Goal: Book appointment/travel/reservation

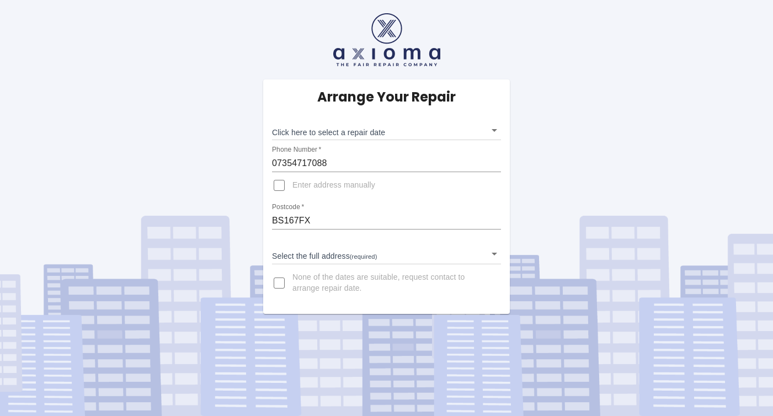
click at [423, 137] on body "Arrange Your Repair Click here to select a repair date ​ Phone Number   * 07354…" at bounding box center [386, 208] width 773 height 416
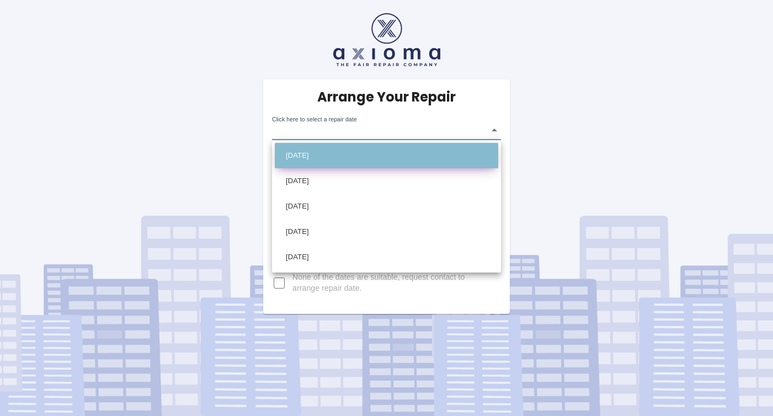
click at [414, 153] on li "[DATE]" at bounding box center [387, 155] width 224 height 25
type input "[DATE]T00:00:00.000Z"
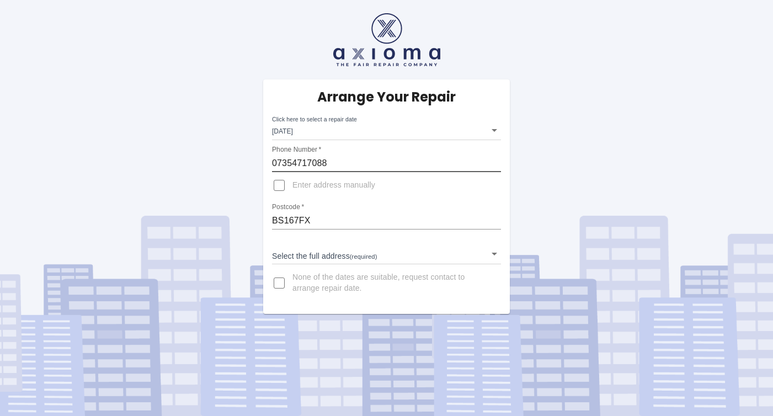
click at [413, 155] on input "07354717088" at bounding box center [386, 164] width 229 height 18
click at [549, 177] on div "Arrange Your Repair Click here to select a repair date [DATE] [DATE]T00:00:00.0…" at bounding box center [387, 157] width 790 height 314
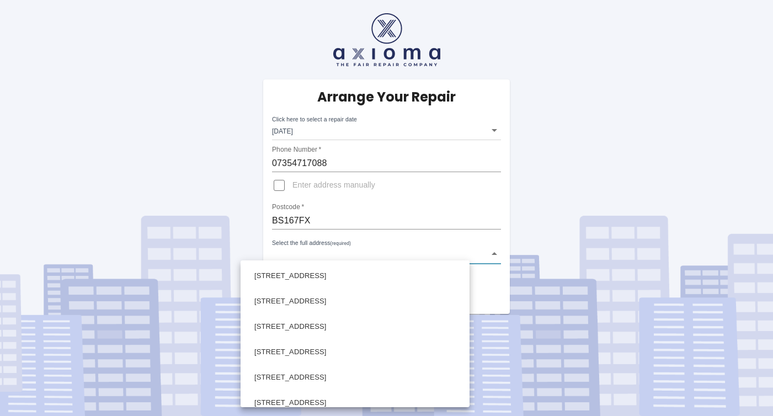
click at [350, 246] on body "Arrange Your Repair Click here to select a repair date [DATE] [DATE]T00:00:00.0…" at bounding box center [386, 208] width 773 height 416
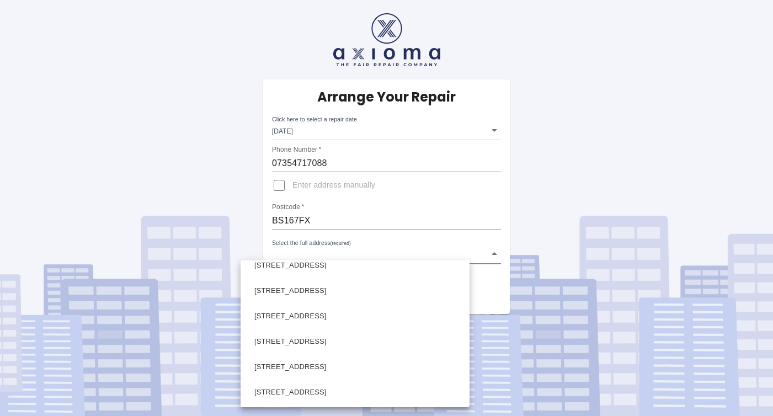
scroll to position [698, 0]
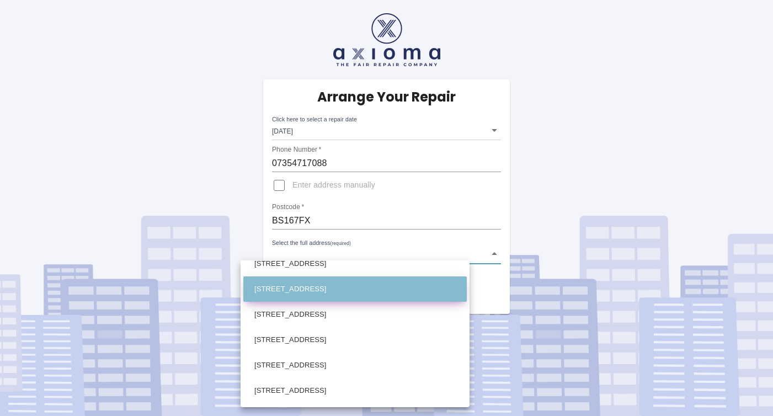
click at [362, 296] on li "[STREET_ADDRESS]" at bounding box center [355, 288] width 224 height 25
type input "[STREET_ADDRESS]"
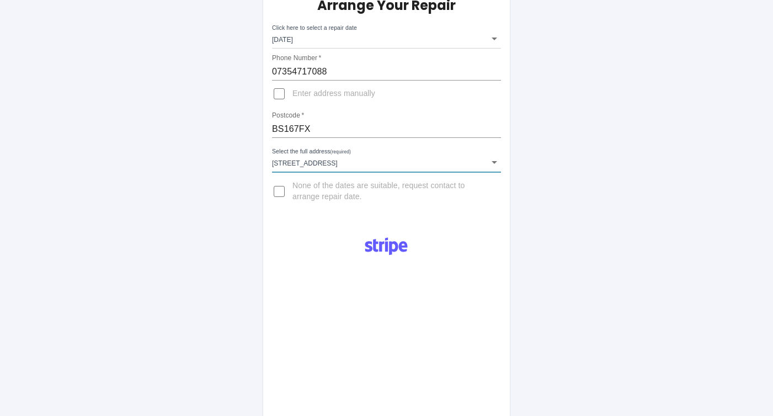
scroll to position [78, 0]
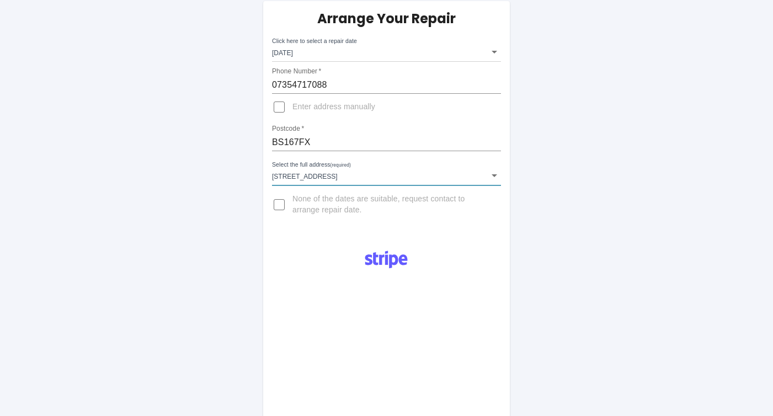
click at [358, 83] on input "07354717088" at bounding box center [386, 85] width 229 height 18
paste input "799743"
click at [301, 84] on input "07354 799743" at bounding box center [386, 85] width 229 height 18
type input "07354799743"
click at [593, 127] on div "Arrange Your Repair Click here to select a repair date Thu Sep 18 2025 2025-09-…" at bounding box center [387, 335] width 790 height 827
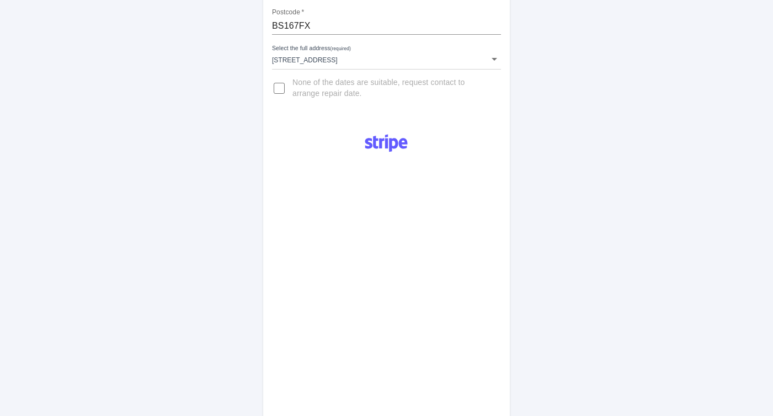
scroll to position [318, 0]
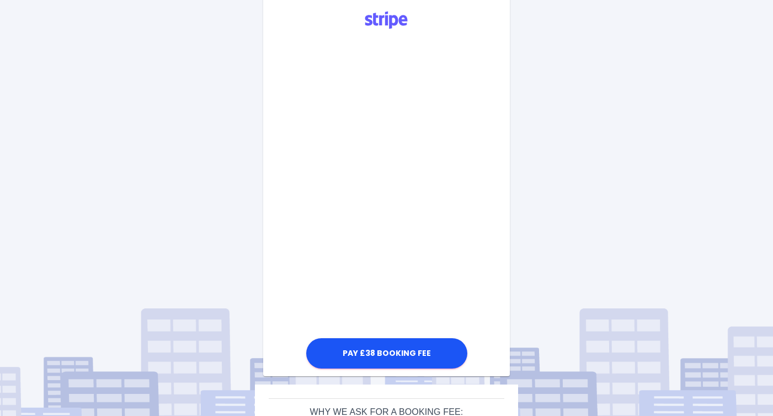
click at [603, 155] on div "Arrange Your Repair Click here to select a repair date Thu Sep 18 2025 2025-09-…" at bounding box center [387, 95] width 790 height 827
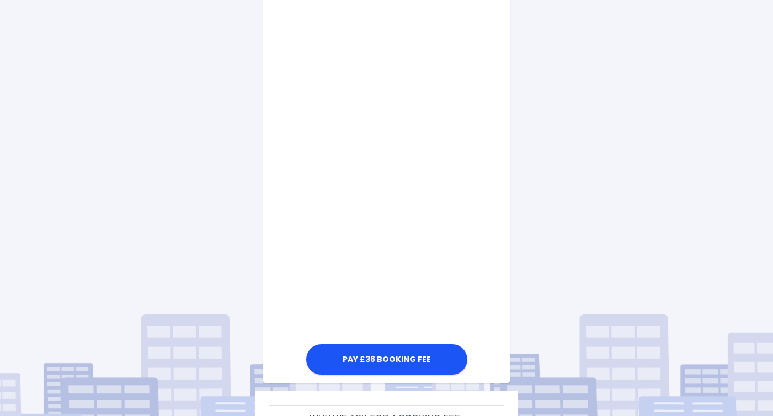
scroll to position [571, 0]
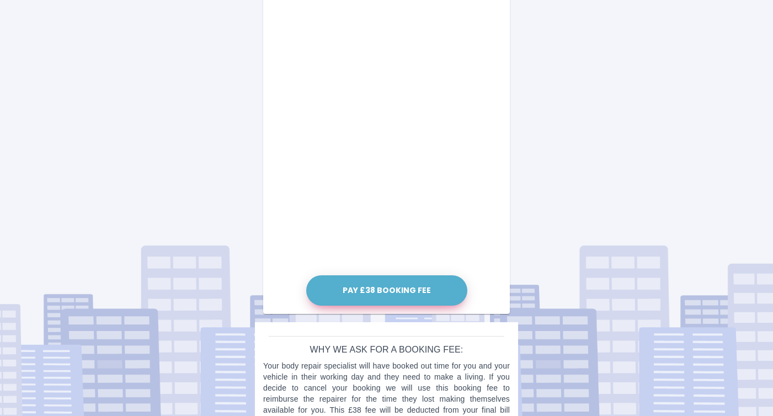
click at [425, 289] on button "Pay £38 Booking Fee" at bounding box center [386, 290] width 161 height 30
